Goal: Transaction & Acquisition: Purchase product/service

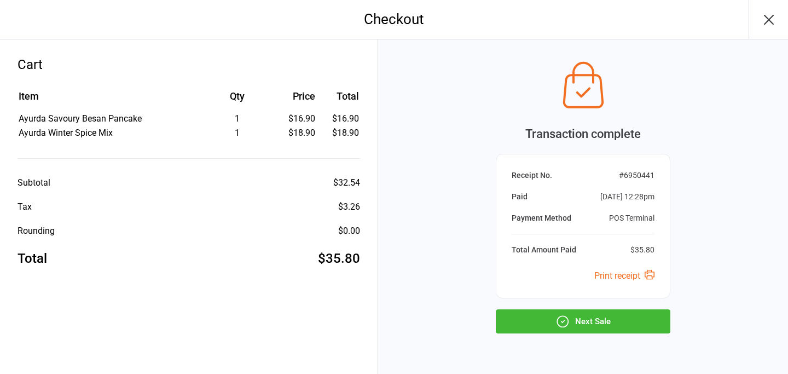
click at [553, 316] on button "Next Sale" at bounding box center [583, 321] width 175 height 24
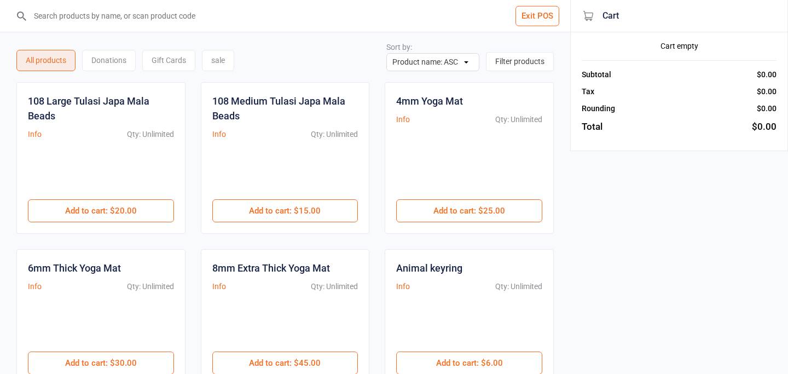
click at [193, 18] on input "search" at bounding box center [291, 16] width 527 height 32
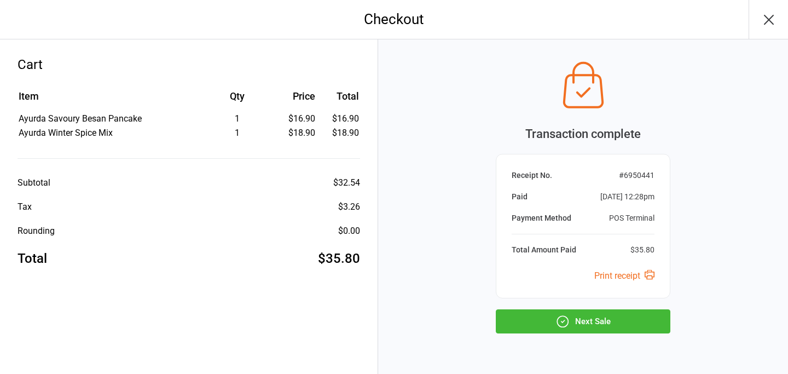
click at [532, 325] on button "Next Sale" at bounding box center [583, 321] width 175 height 24
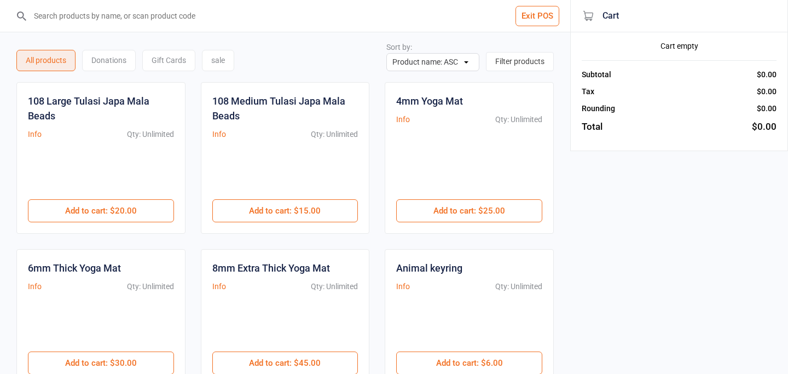
click at [202, 22] on input "search" at bounding box center [291, 16] width 527 height 32
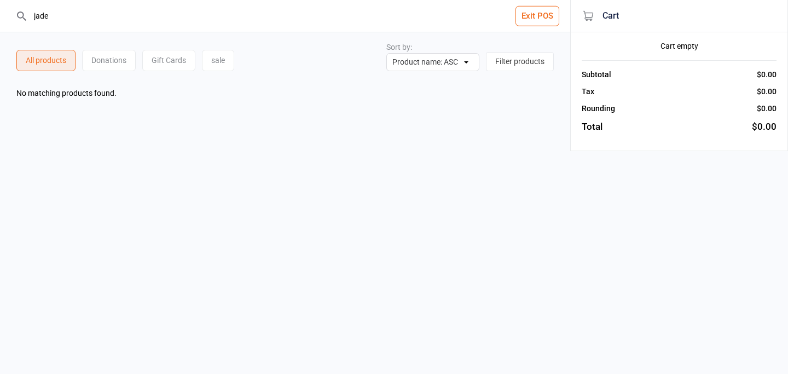
click at [207, 31] on input "jade" at bounding box center [291, 16] width 527 height 32
click at [200, 19] on input "jade nepr" at bounding box center [291, 16] width 527 height 32
type input "j"
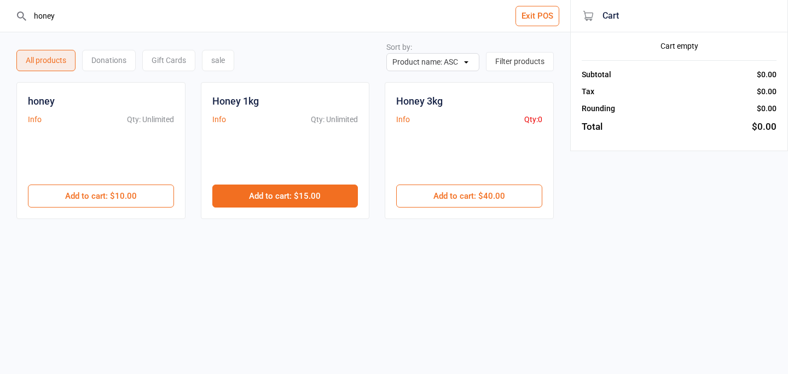
type input "honey"
click at [266, 198] on button "Add to cart : $15.00" at bounding box center [285, 195] width 146 height 23
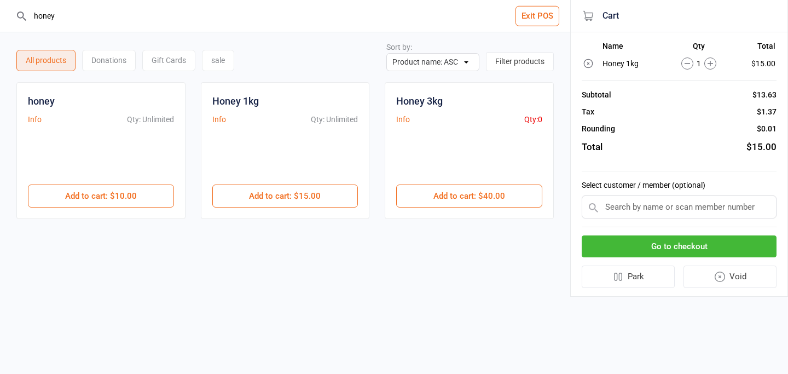
click at [100, 14] on input "honey" at bounding box center [291, 16] width 527 height 32
type input "h"
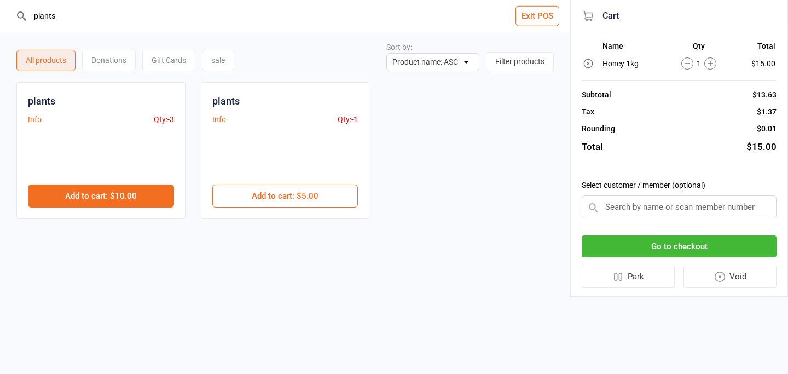
type input "plants"
click at [125, 198] on button "Add to cart : $10.00" at bounding box center [101, 195] width 146 height 23
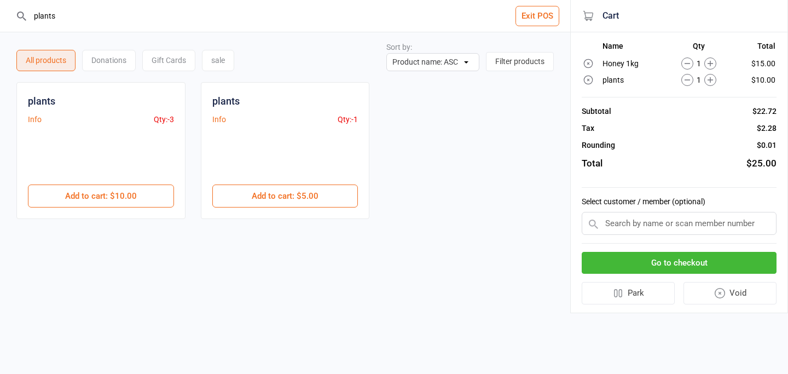
click at [712, 78] on icon at bounding box center [711, 80] width 12 height 12
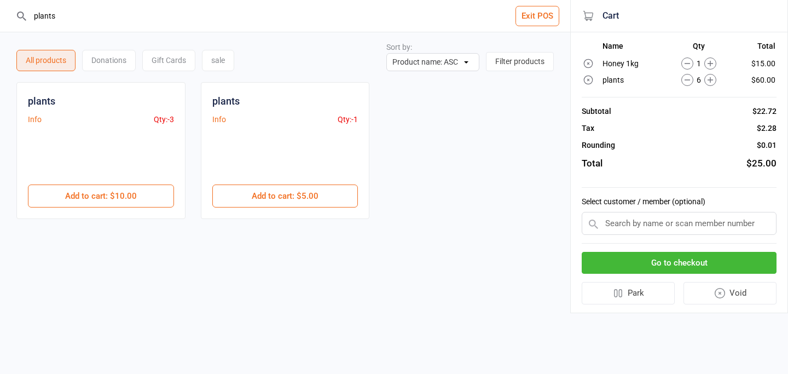
click at [712, 78] on icon at bounding box center [711, 80] width 12 height 12
click at [650, 266] on button "Go to checkout" at bounding box center [679, 263] width 195 height 22
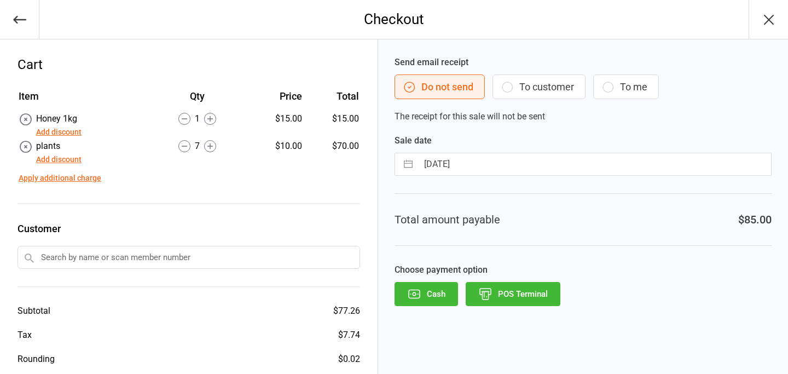
click at [533, 293] on button "POS Terminal" at bounding box center [513, 294] width 95 height 24
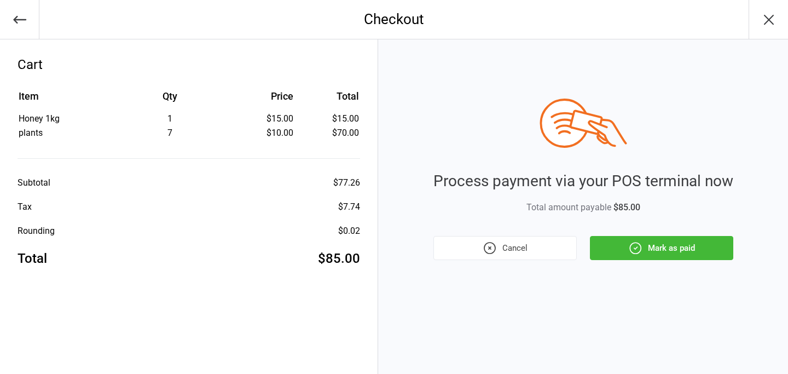
click at [630, 243] on icon "button" at bounding box center [635, 248] width 14 height 14
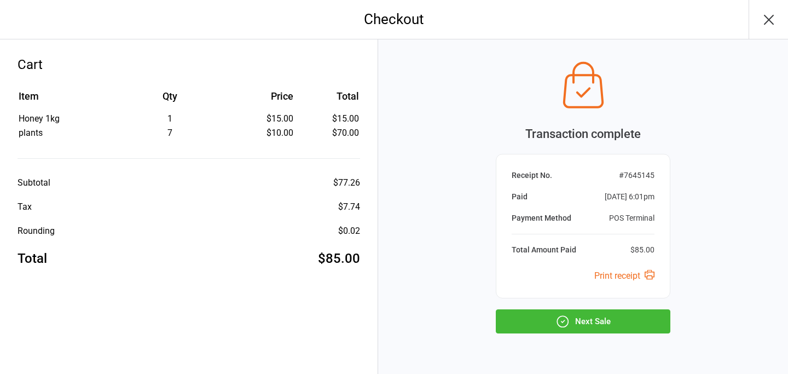
click at [601, 318] on button "Next Sale" at bounding box center [583, 321] width 175 height 24
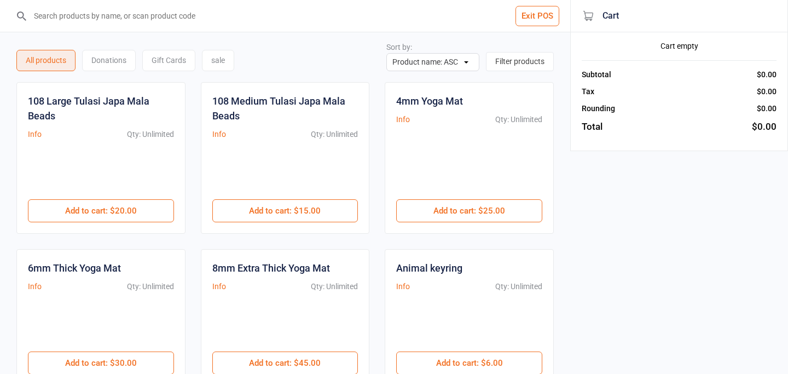
drag, startPoint x: 573, startPoint y: 314, endPoint x: 497, endPoint y: 291, distance: 79.0
click at [203, 13] on input "search" at bounding box center [291, 16] width 527 height 32
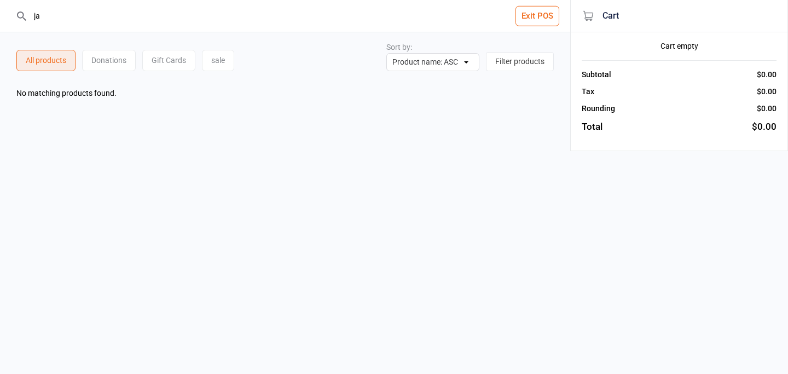
type input "j"
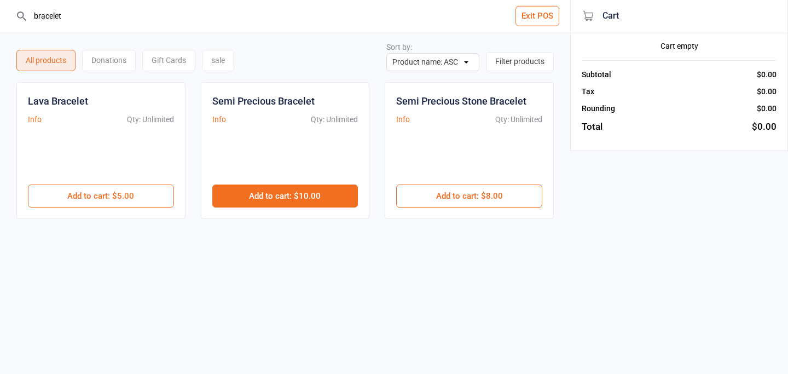
type input "bracelet"
click at [292, 197] on button "Add to cart : $10.00" at bounding box center [285, 195] width 146 height 23
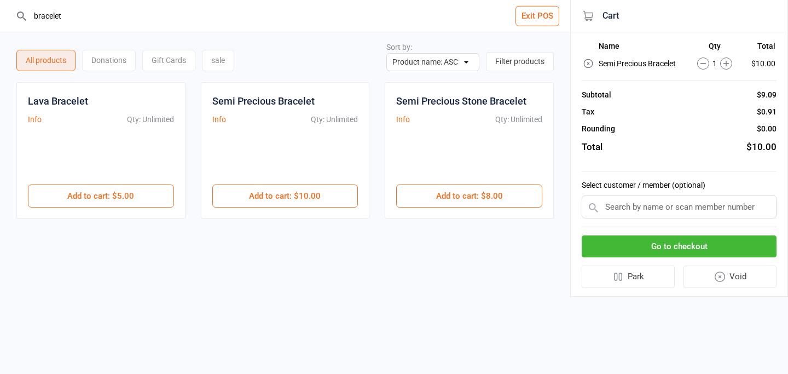
click at [626, 252] on button "Go to checkout" at bounding box center [679, 246] width 195 height 22
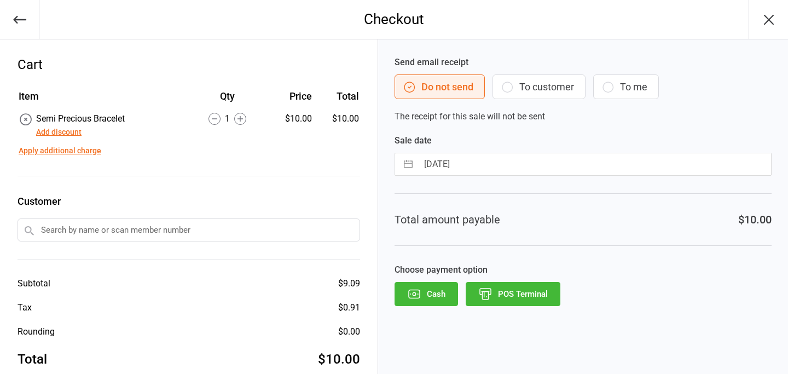
click at [626, 252] on div "Send email receipt Do not send To customer To me The receipt for this sale will…" at bounding box center [583, 217] width 410 height 356
click at [532, 292] on button "POS Terminal" at bounding box center [513, 294] width 95 height 24
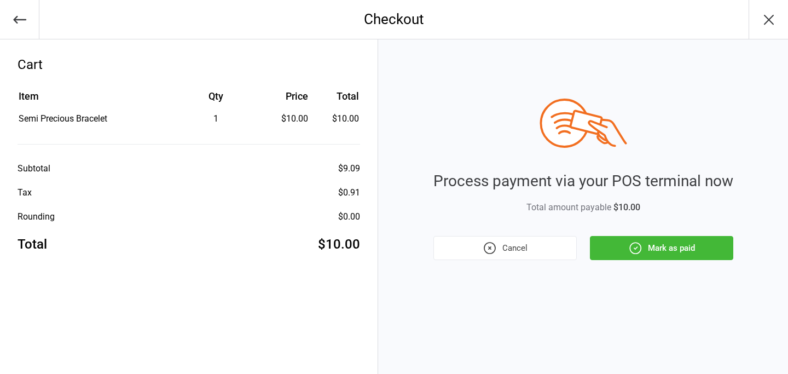
click at [676, 249] on button "Mark as paid" at bounding box center [661, 248] width 143 height 24
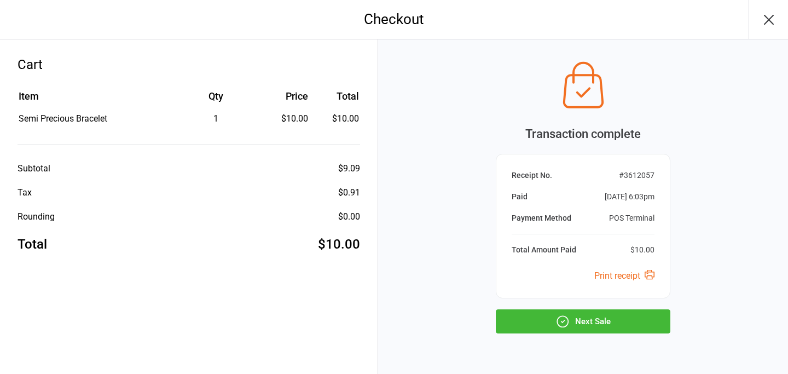
click at [630, 313] on button "Next Sale" at bounding box center [583, 321] width 175 height 24
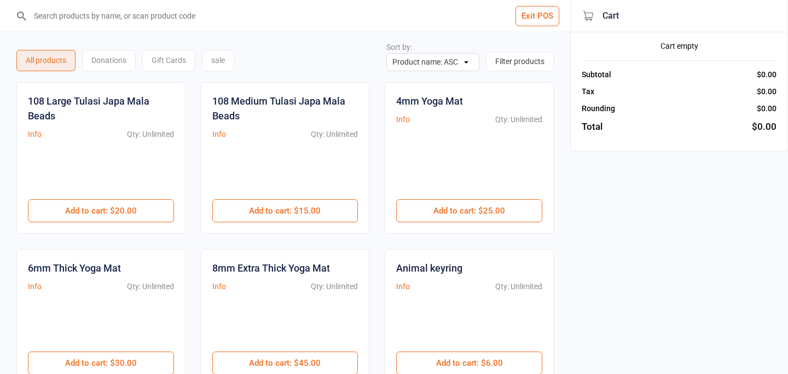
click at [57, 11] on input "search" at bounding box center [291, 16] width 527 height 32
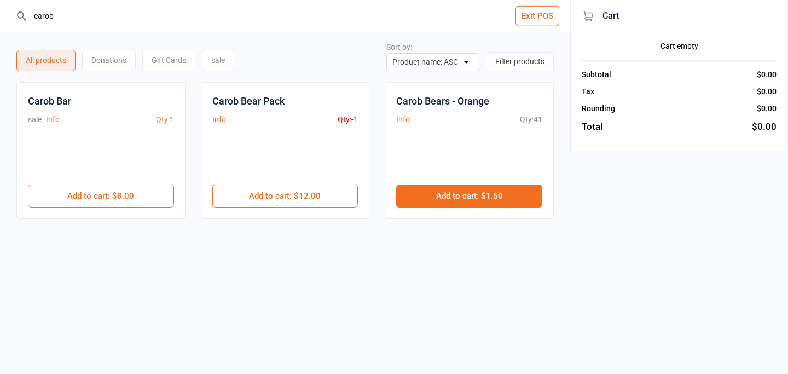
type input "carob"
click at [457, 184] on button "Add to cart : $1.50" at bounding box center [469, 195] width 146 height 23
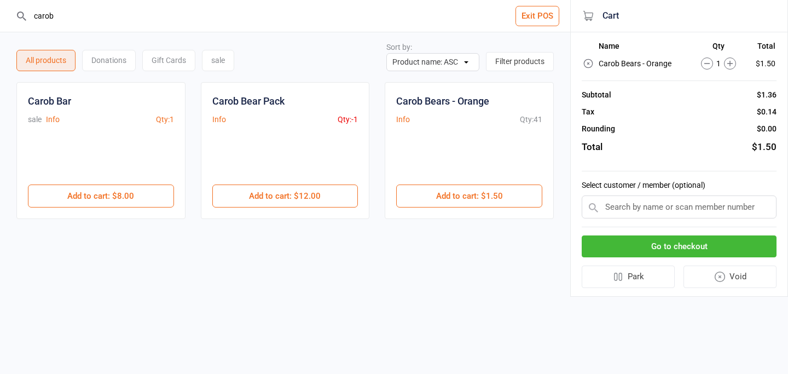
click at [728, 64] on icon at bounding box center [730, 63] width 5 height 5
click at [704, 244] on button "Go to checkout" at bounding box center [679, 246] width 195 height 22
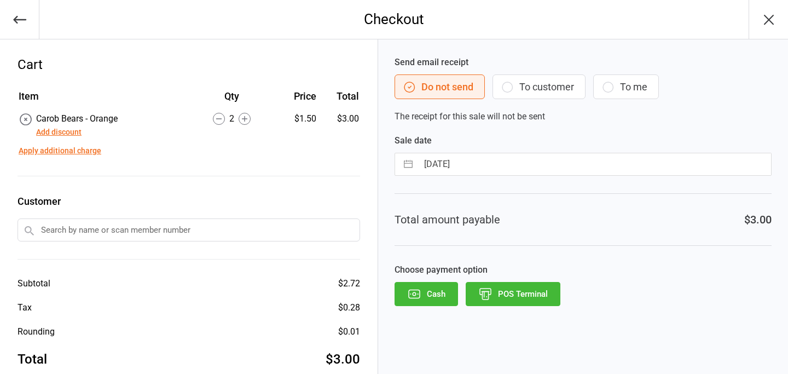
click at [527, 296] on button "POS Terminal" at bounding box center [513, 294] width 95 height 24
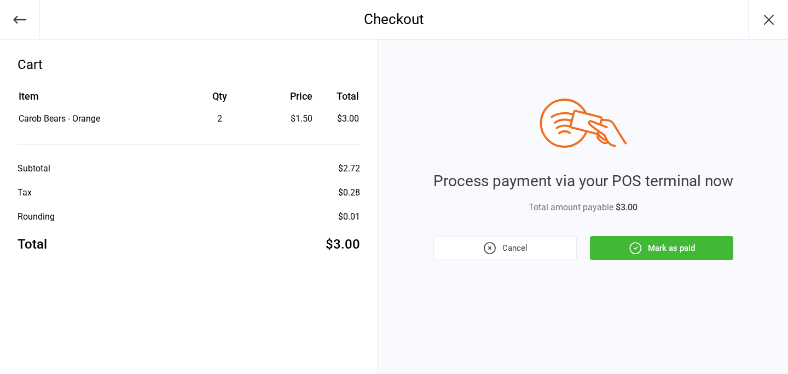
click at [649, 251] on button "Mark as paid" at bounding box center [661, 248] width 143 height 24
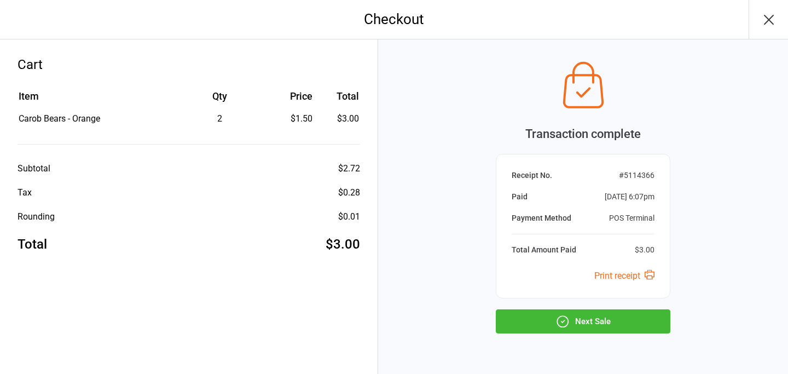
click at [601, 324] on button "Next Sale" at bounding box center [583, 321] width 175 height 24
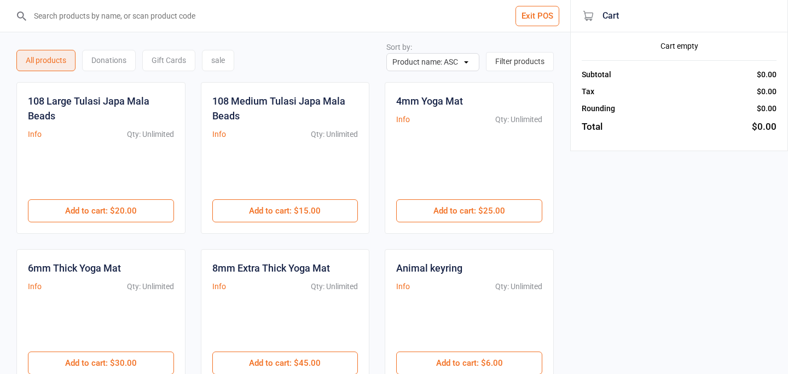
click at [151, 22] on input "search" at bounding box center [291, 16] width 527 height 32
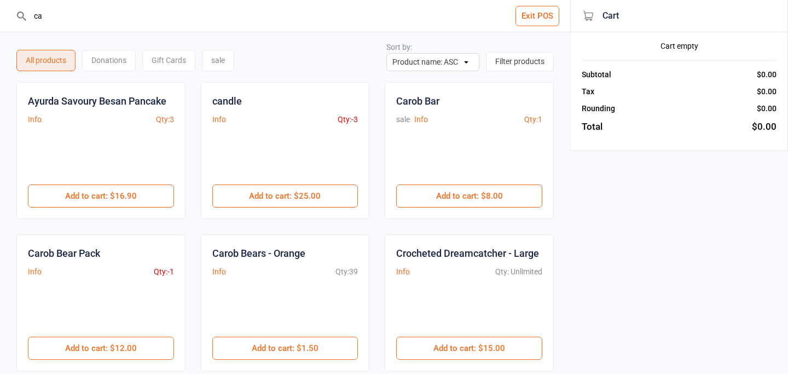
click at [88, 21] on input "ca" at bounding box center [291, 16] width 527 height 32
type input "c"
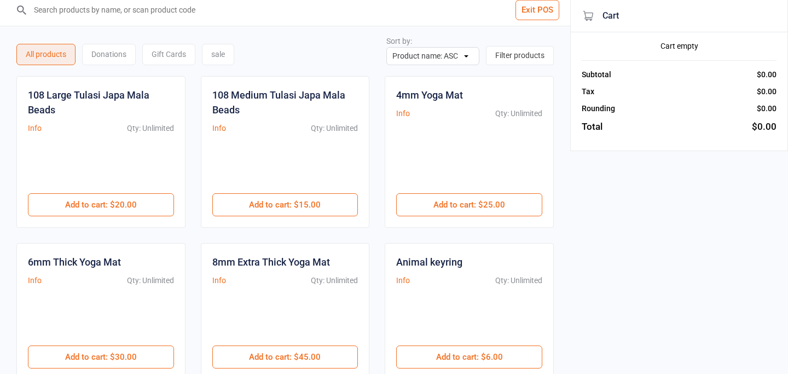
scroll to position [2, 0]
